Goal: Task Accomplishment & Management: Complete application form

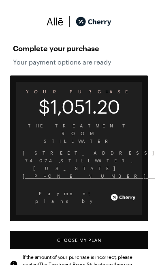
scroll to position [9, 0]
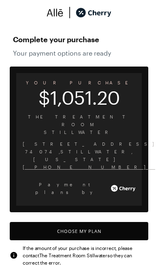
click at [94, 222] on button "Choose My Plan" at bounding box center [79, 231] width 139 height 18
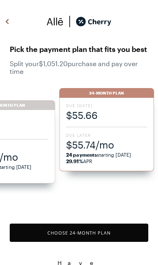
click at [116, 148] on span "$55.74/mo" at bounding box center [106, 144] width 81 height 13
click at [95, 128] on div "Due [DATE] $55.66 Due Later $55.74/mo 24 payments starting [DATE] 29.91% APR" at bounding box center [106, 134] width 95 height 73
click at [121, 146] on span "$55.74/mo" at bounding box center [106, 144] width 81 height 13
click at [110, 149] on span "$55.74/mo" at bounding box center [106, 144] width 81 height 13
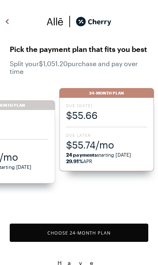
scroll to position [1, 0]
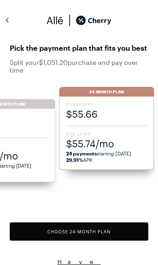
click at [89, 228] on button "Choose 24 -Month Plan" at bounding box center [79, 231] width 139 height 18
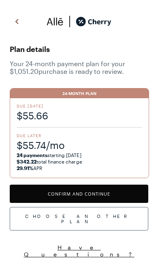
click at [102, 191] on button "Confirm and Continue" at bounding box center [79, 193] width 139 height 18
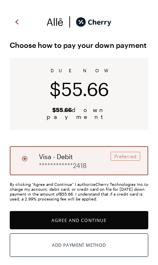
click at [96, 213] on button "Agree and Continue" at bounding box center [79, 220] width 139 height 18
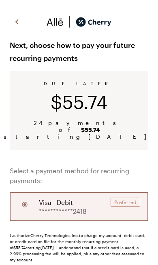
click at [110, 197] on div "**********" at bounding box center [79, 206] width 139 height 29
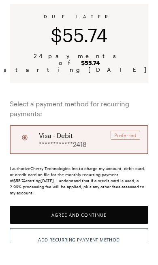
scroll to position [43, 0]
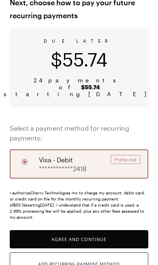
click at [83, 230] on button "Agree and Continue" at bounding box center [79, 239] width 139 height 18
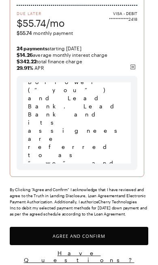
scroll to position [411, 0]
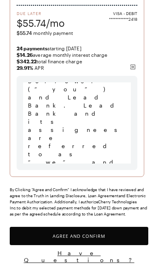
click at [88, 234] on button "Agree and Confirm" at bounding box center [79, 235] width 139 height 18
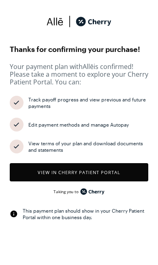
click at [107, 172] on button "View in Cherry patient portal" at bounding box center [79, 172] width 139 height 18
